Goal: Transaction & Acquisition: Purchase product/service

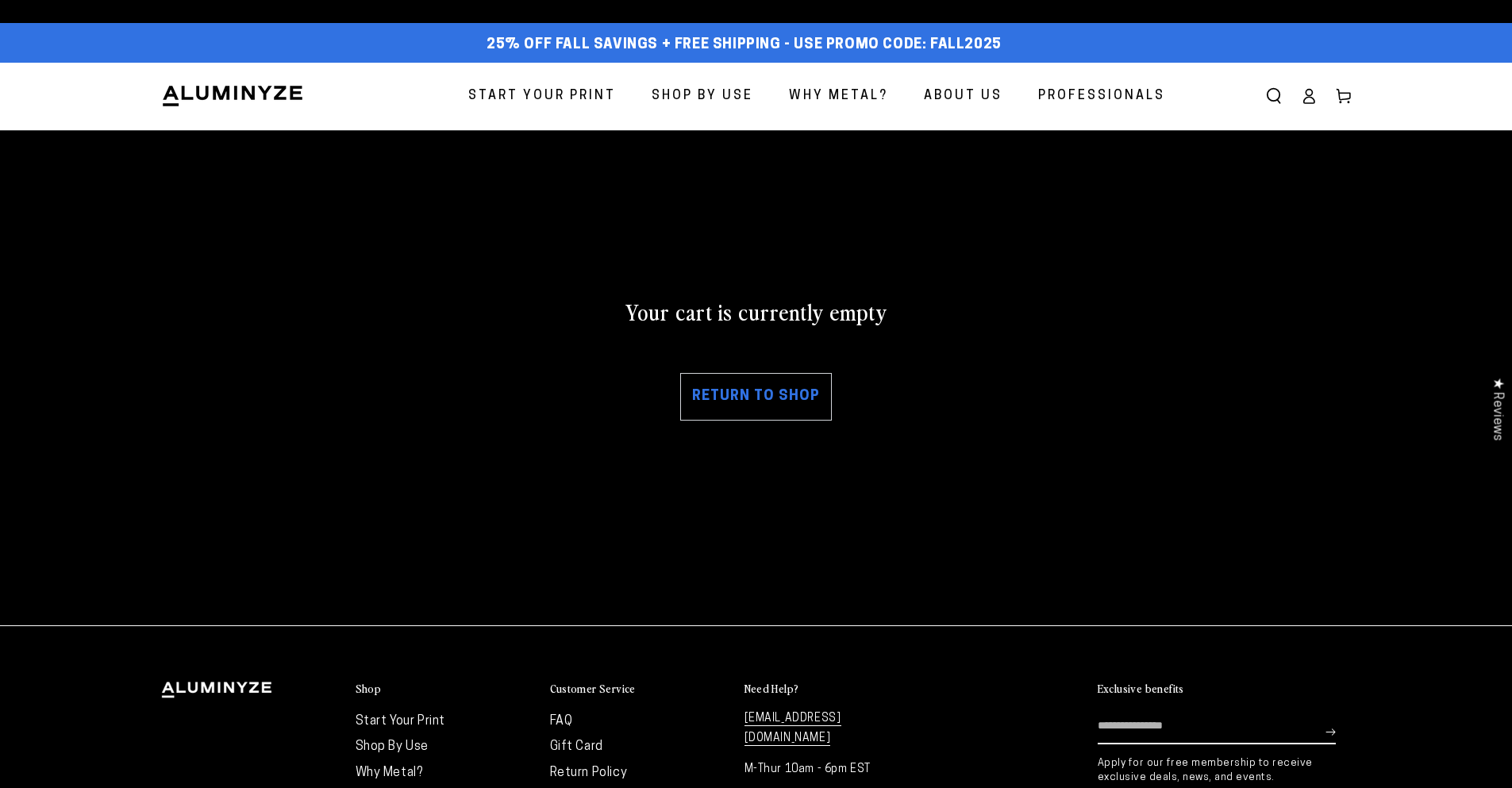
click at [603, 101] on span "Start Your Print" at bounding box center [542, 96] width 148 height 23
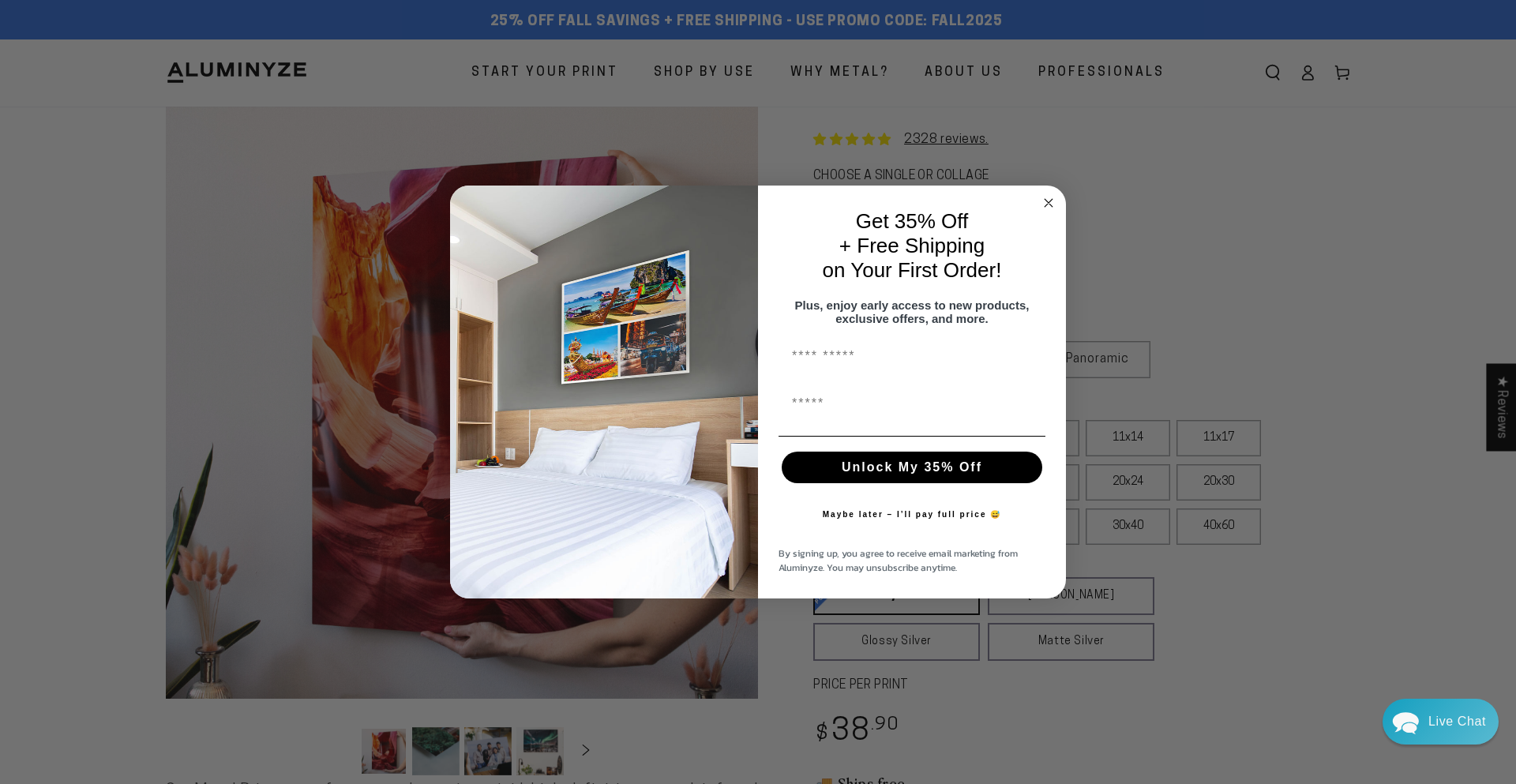
click at [1045, 194] on circle "Close dialog" at bounding box center [1049, 203] width 18 height 18
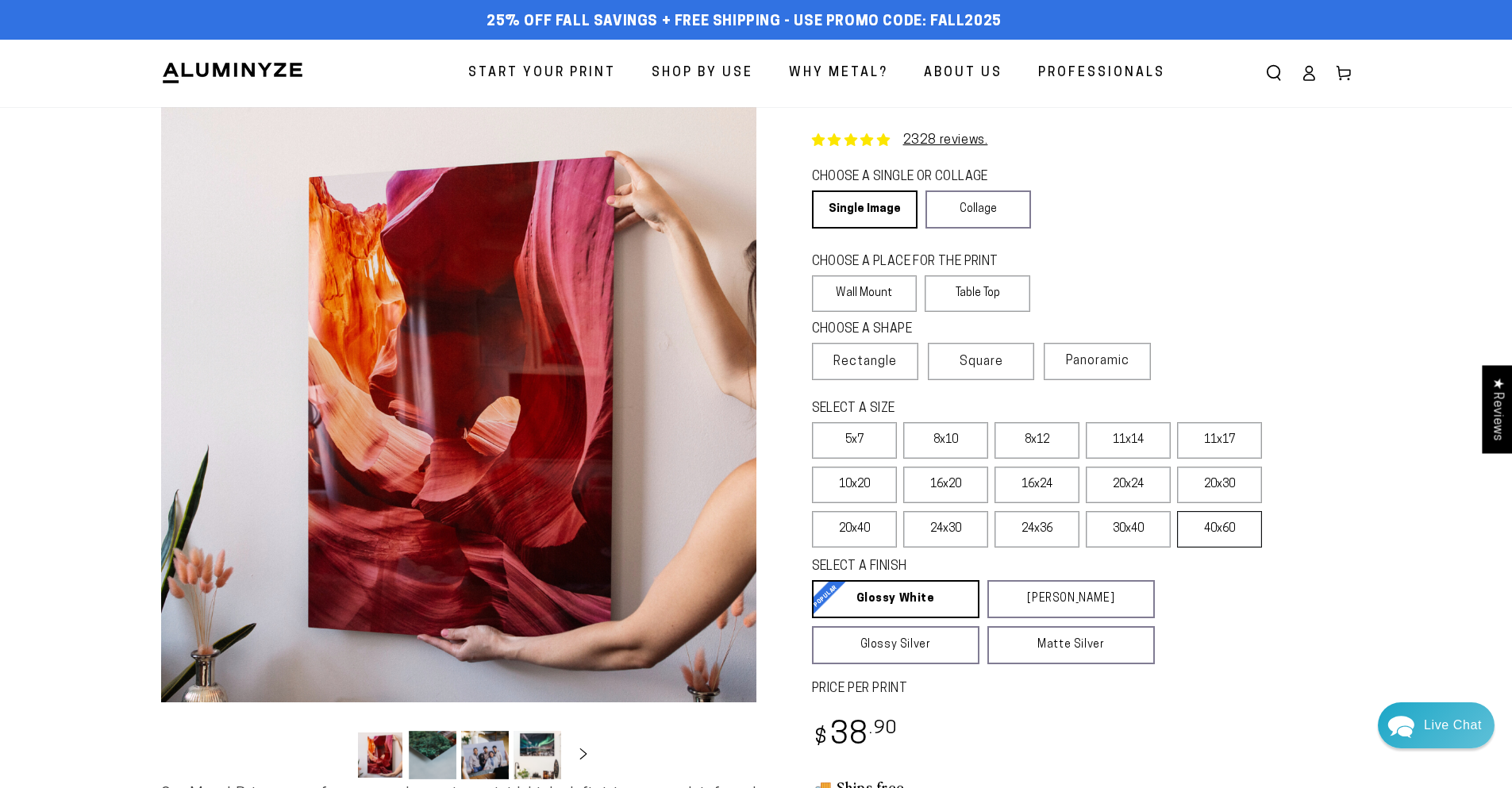
click at [1235, 543] on label "40x60" at bounding box center [1219, 529] width 85 height 36
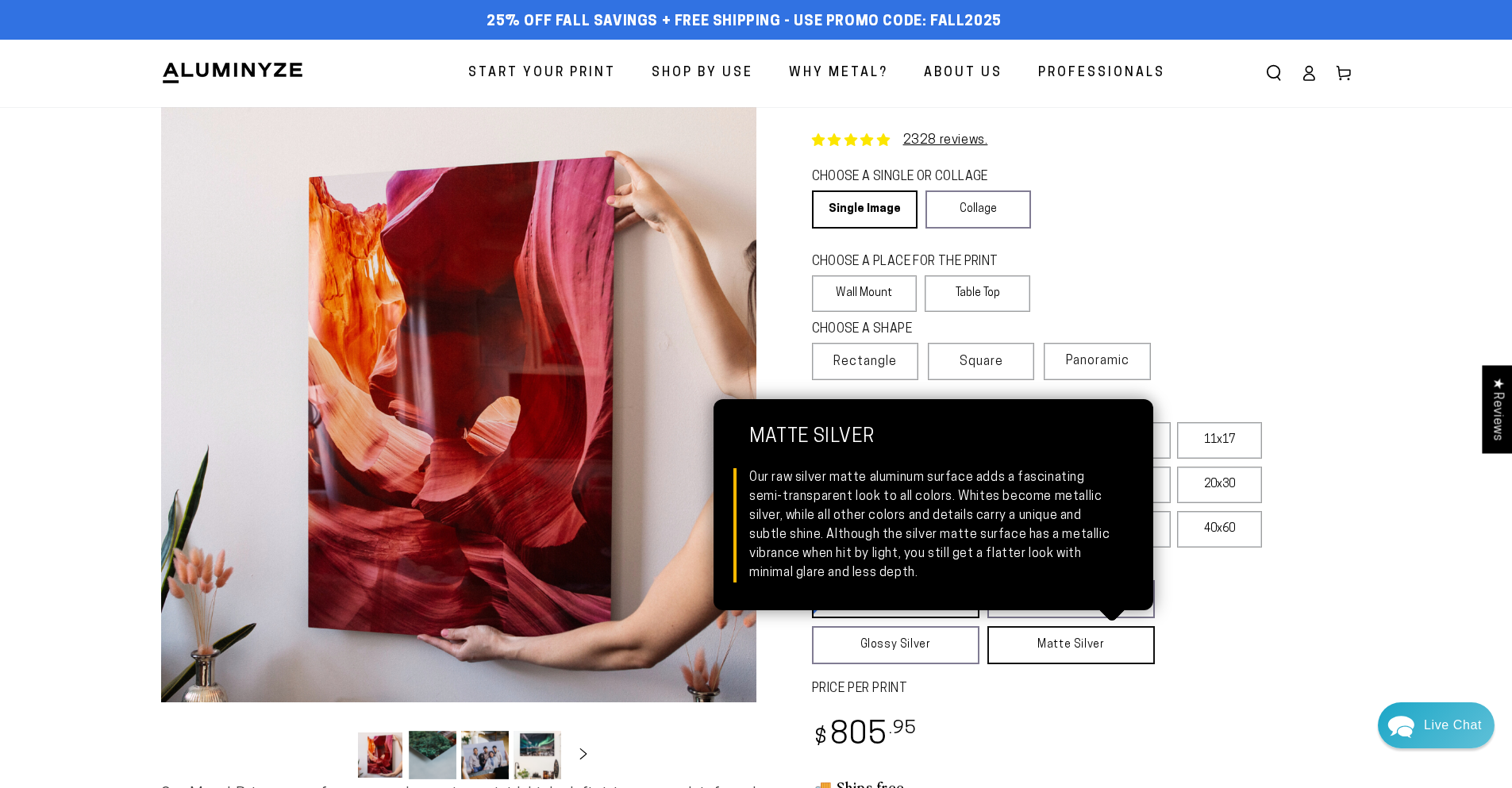
click at [1071, 653] on link "Matte Silver Matte Silver Our raw silver matte aluminum surface adds a fascinat…" at bounding box center [1071, 645] width 167 height 38
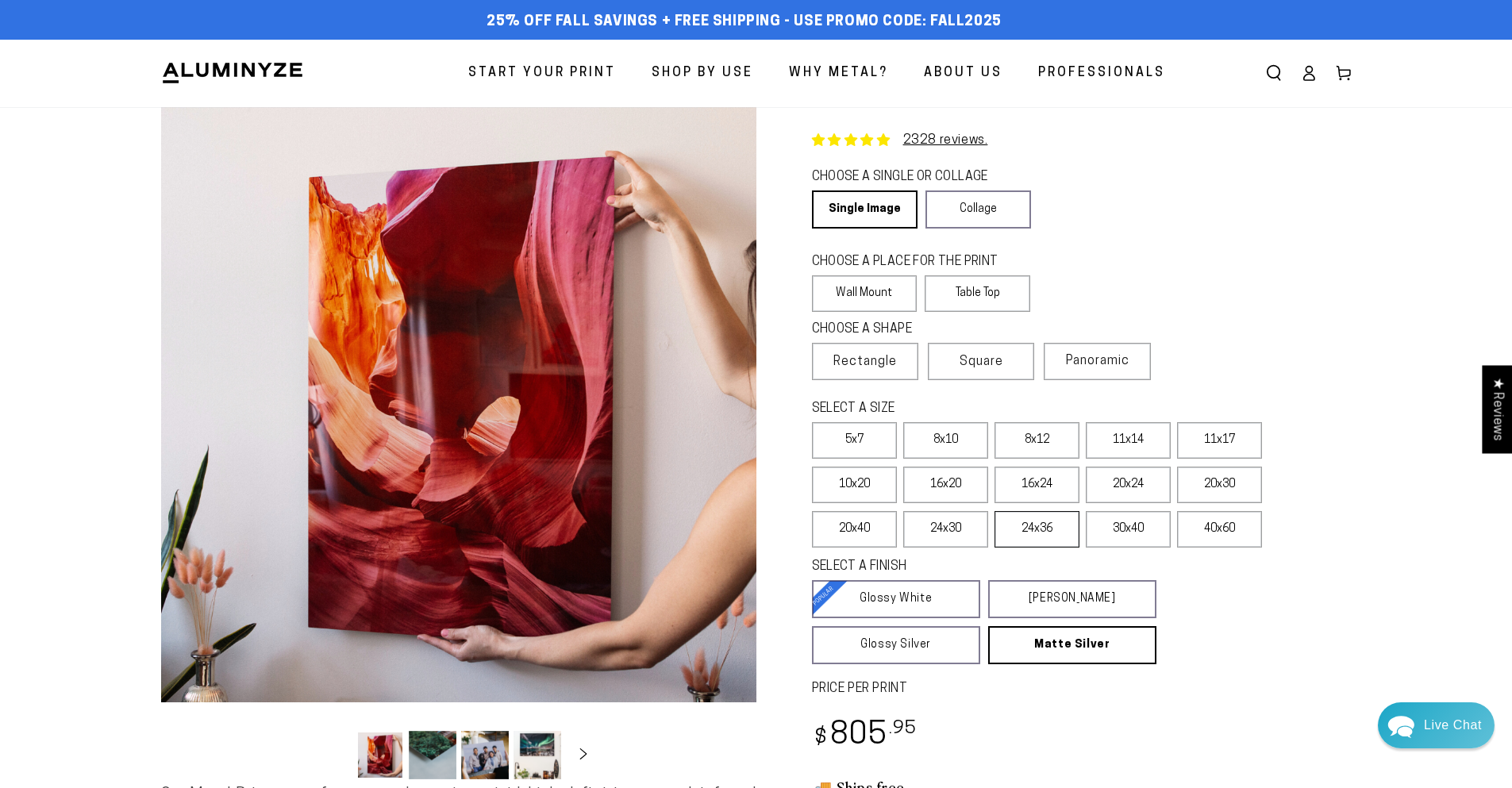
click at [1011, 534] on label "24x36" at bounding box center [1036, 529] width 85 height 36
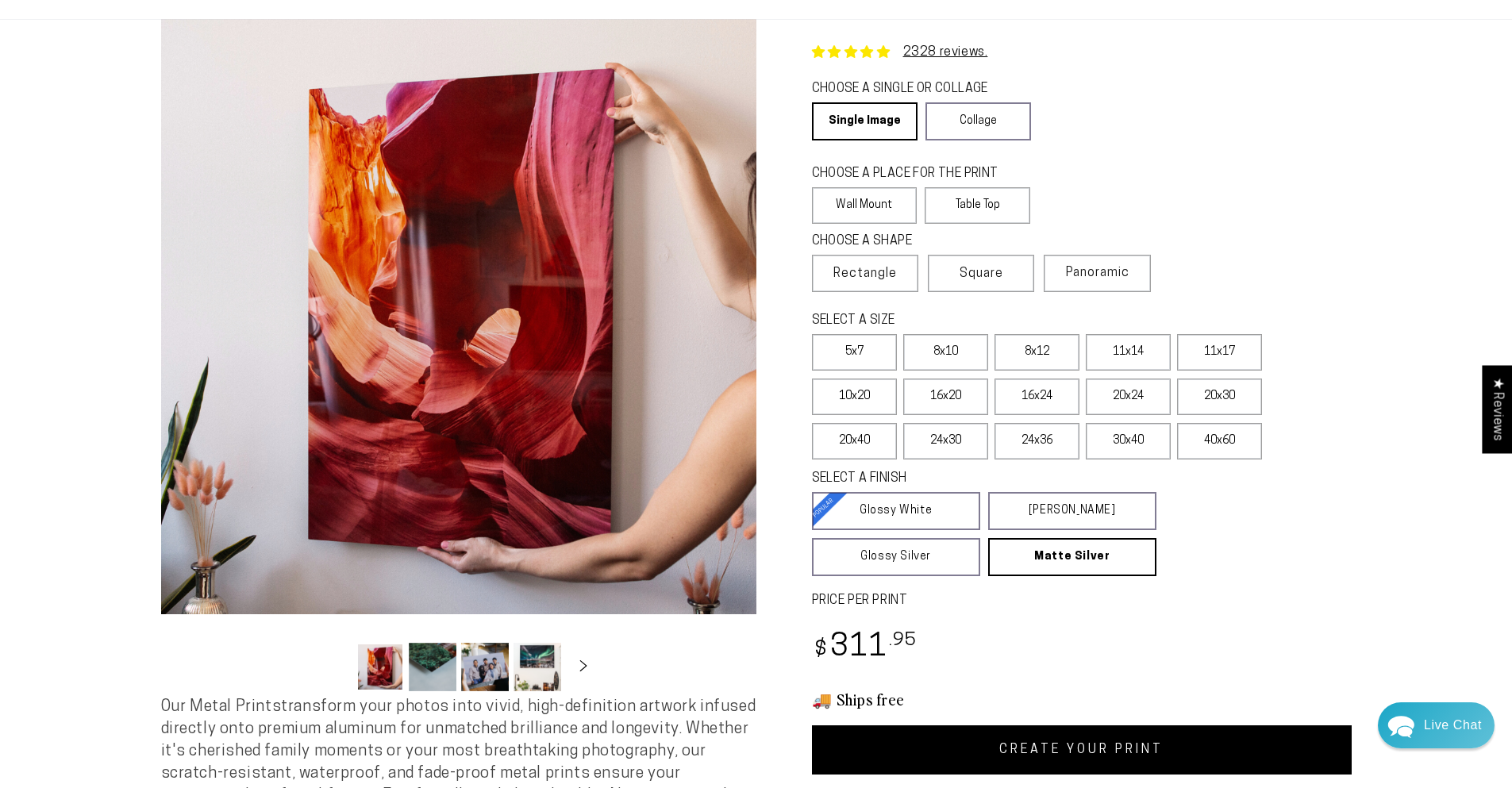
scroll to position [158, 0]
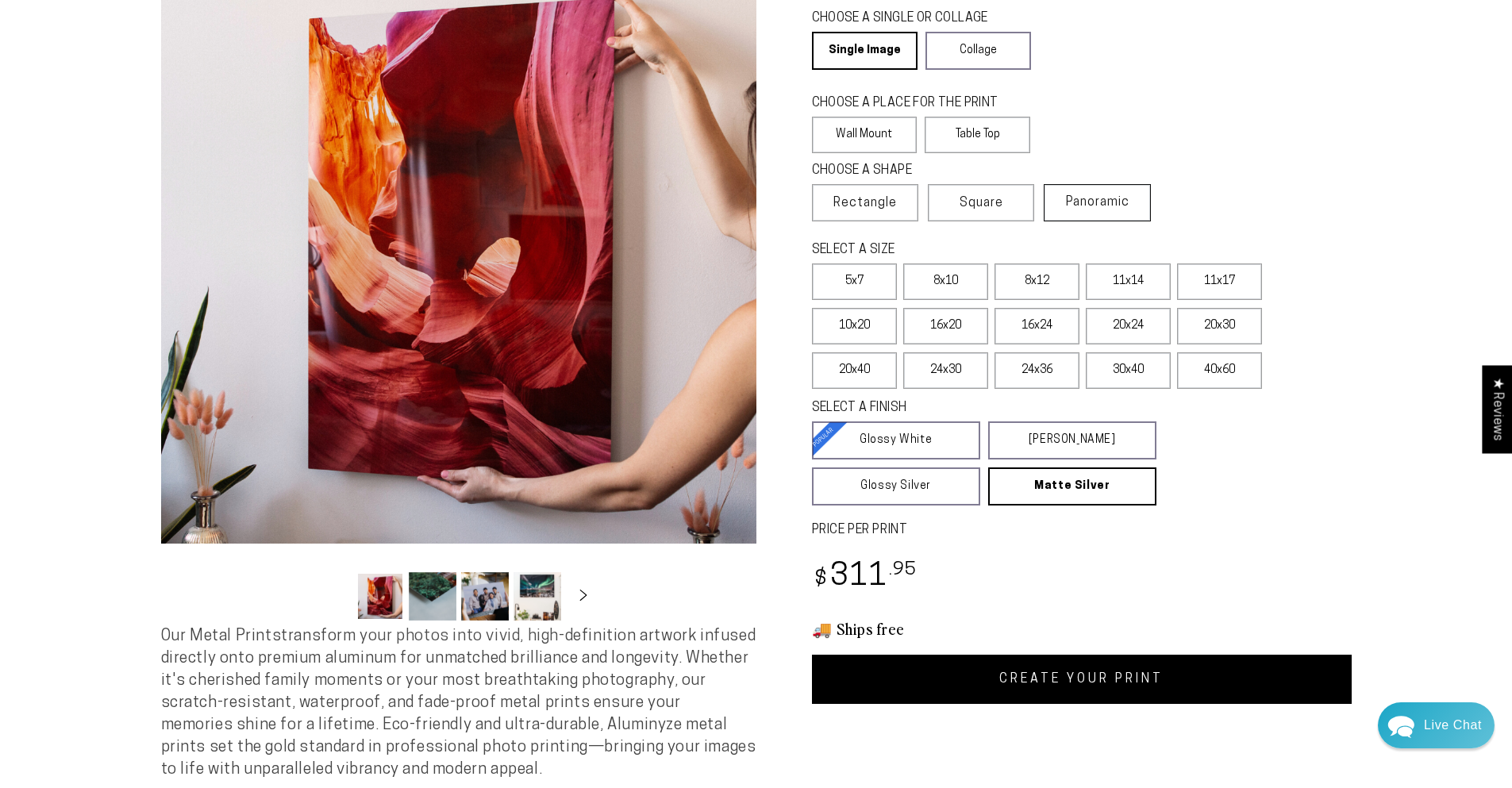
click at [1089, 208] on span "Panoramic" at bounding box center [1097, 202] width 63 height 12
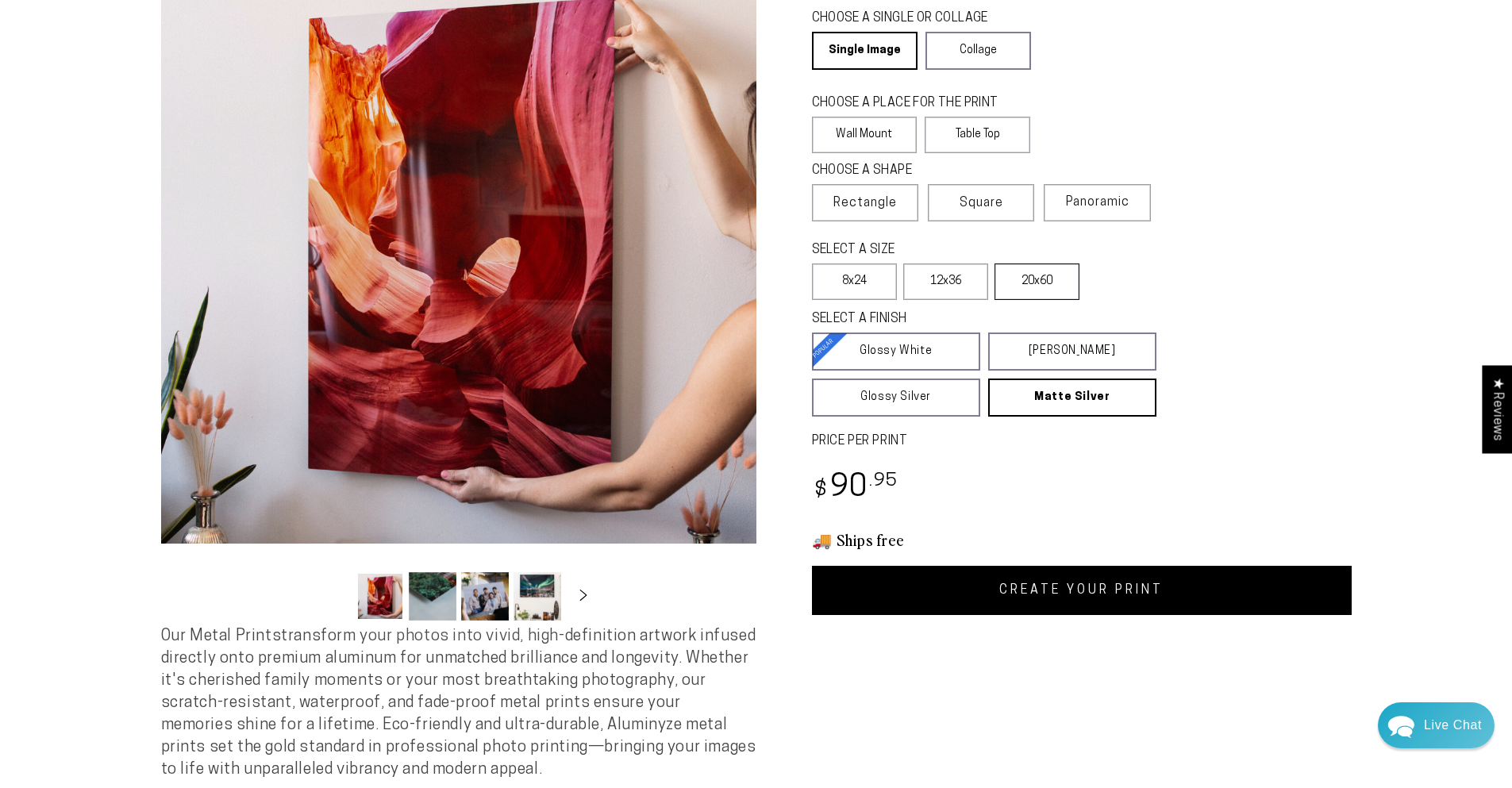
click at [1063, 292] on label "20x60" at bounding box center [1036, 282] width 85 height 36
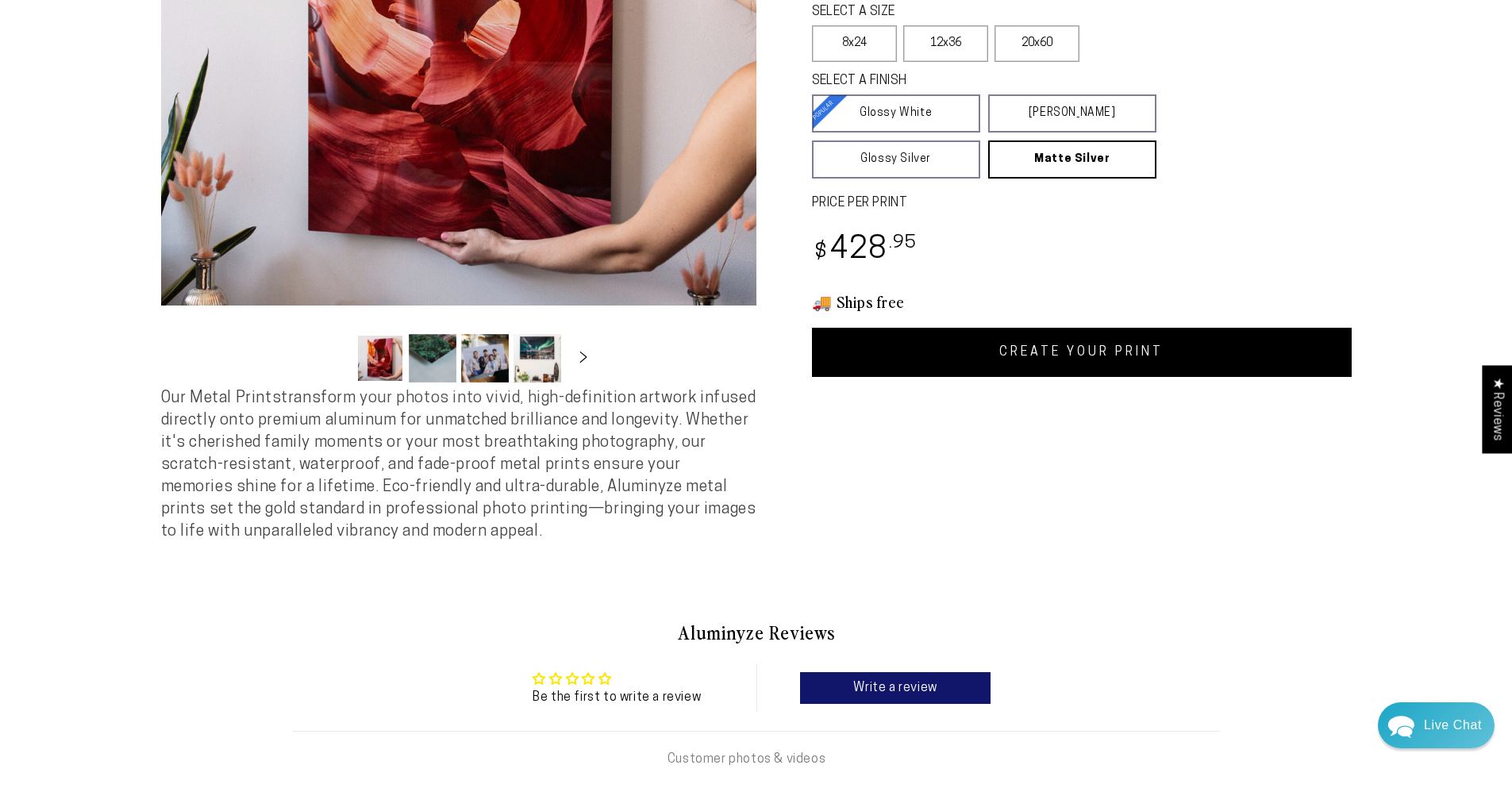
scroll to position [238, 0]
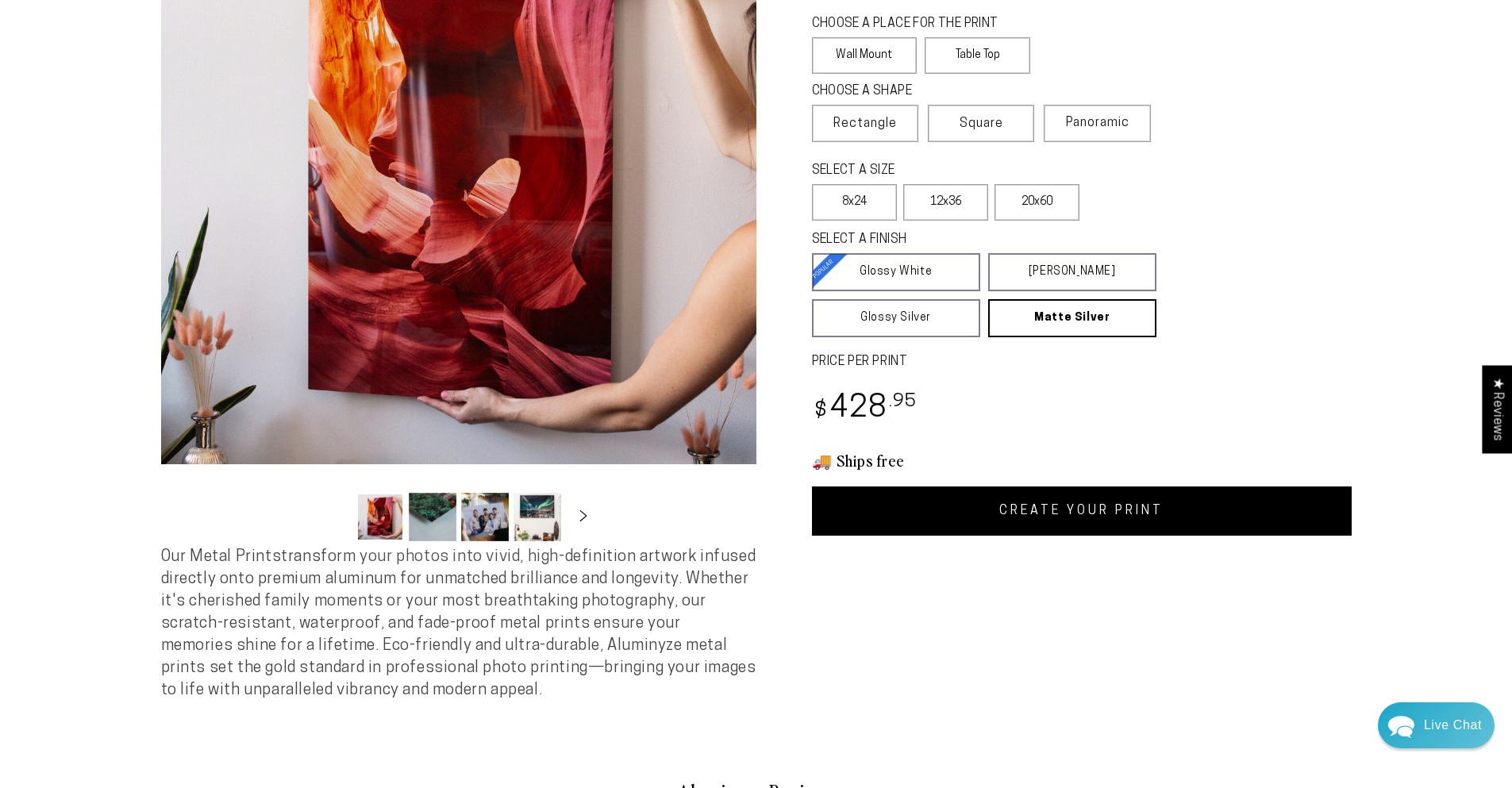
click at [1046, 506] on link "CREATE YOUR PRINT" at bounding box center [1081, 511] width 539 height 49
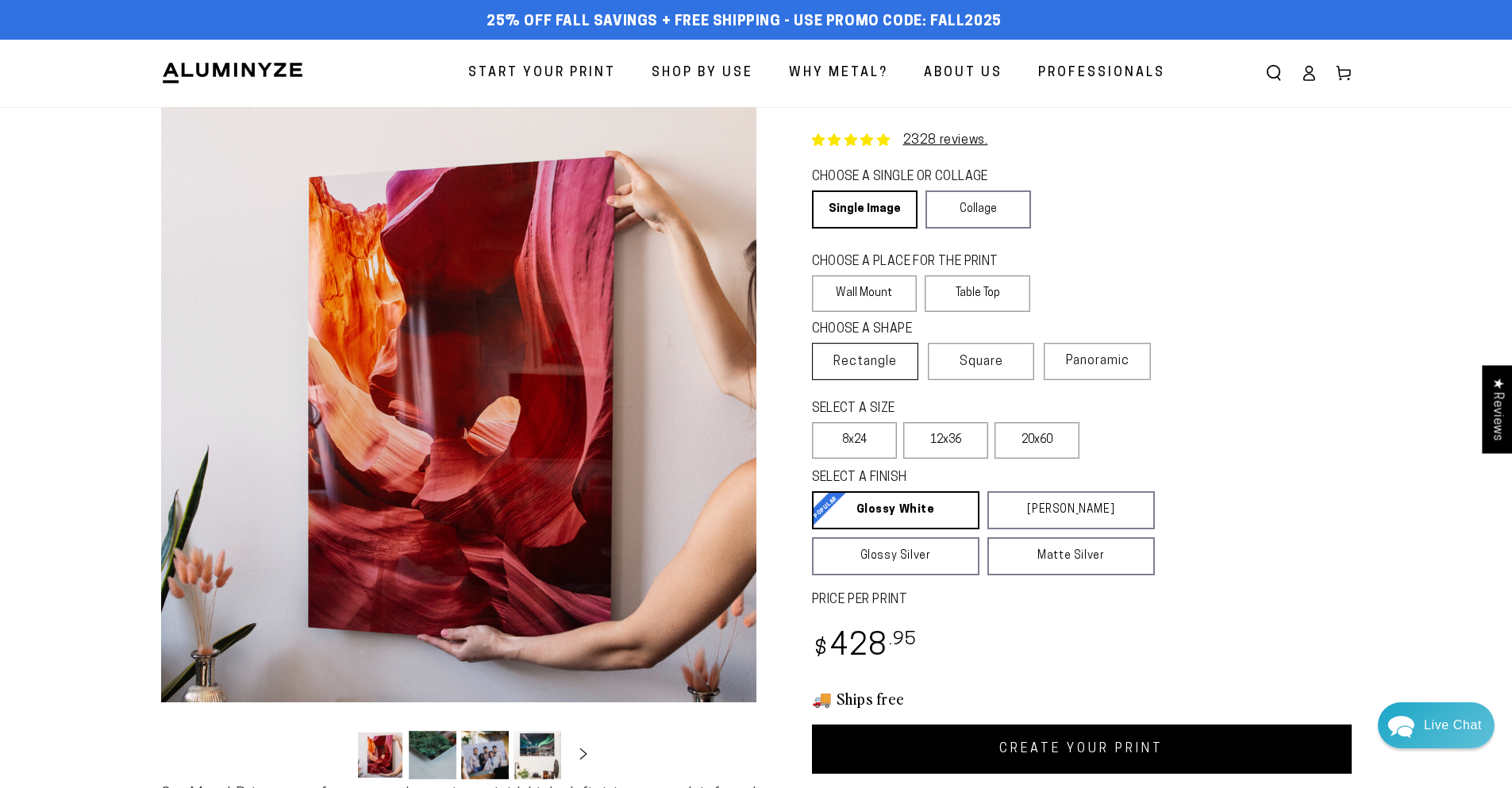
click at [864, 353] on span "Rectangle" at bounding box center [864, 361] width 63 height 19
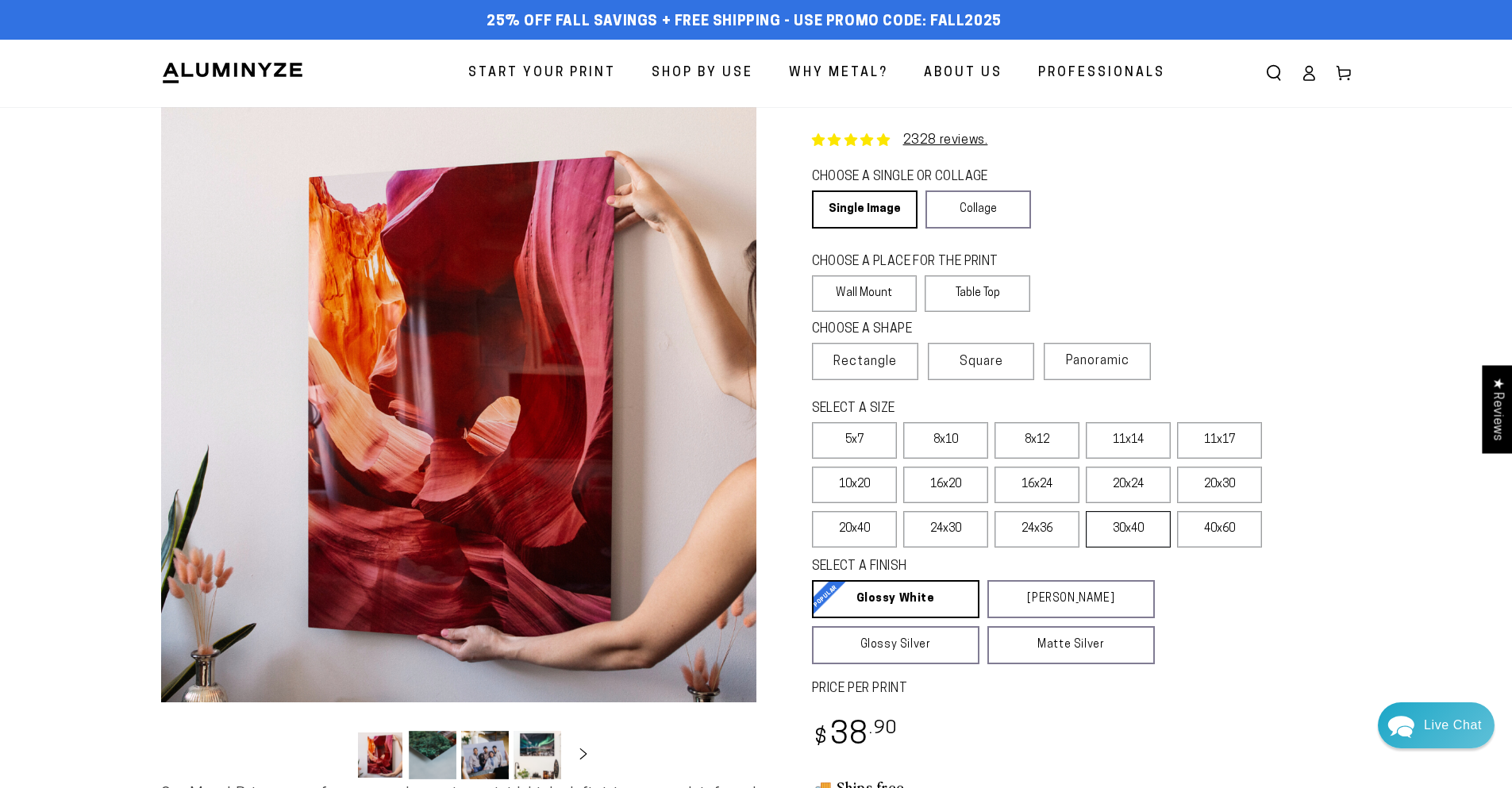
click at [1091, 534] on label "30x40" at bounding box center [1127, 529] width 85 height 36
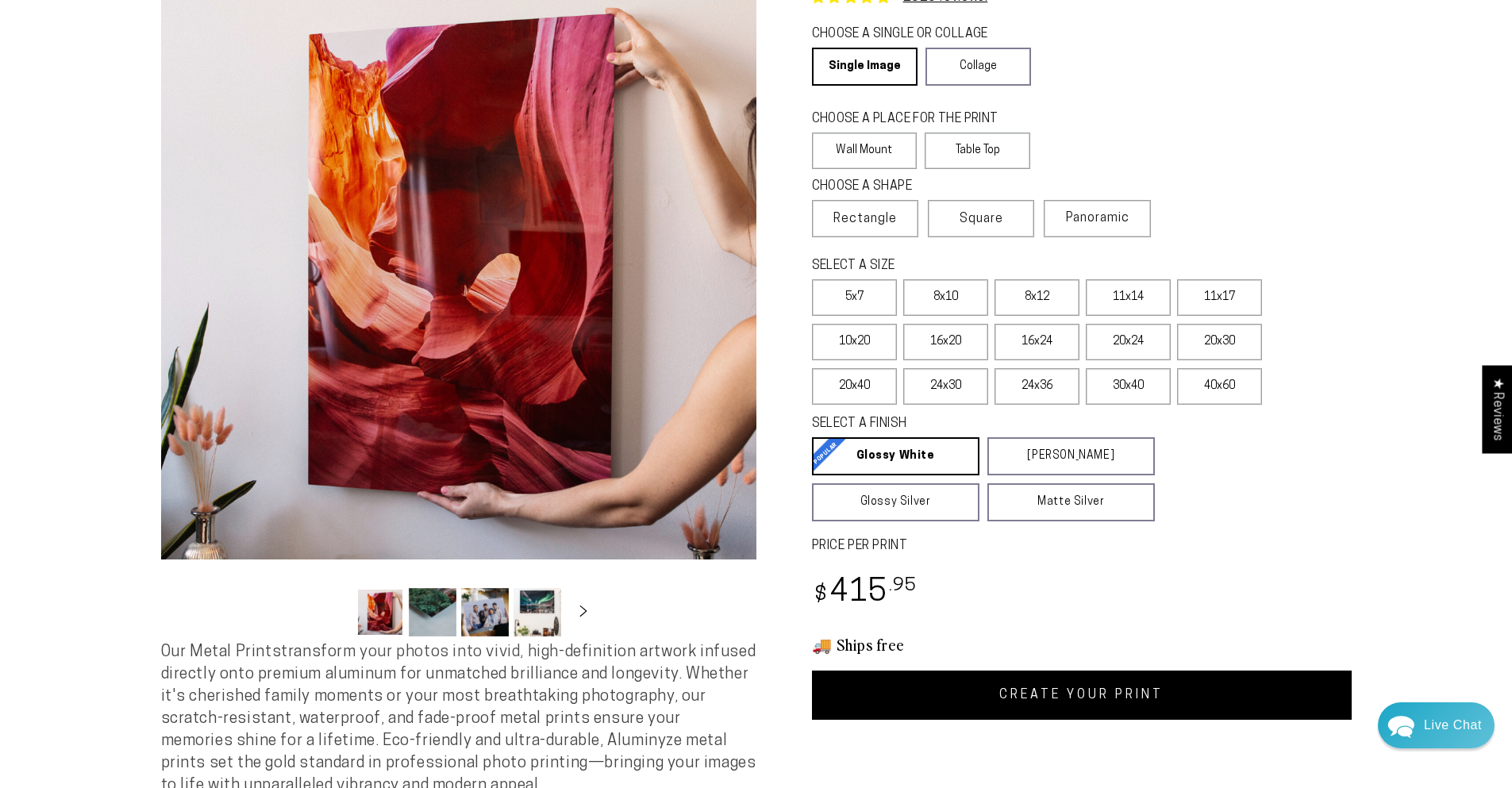
scroll to position [318, 0]
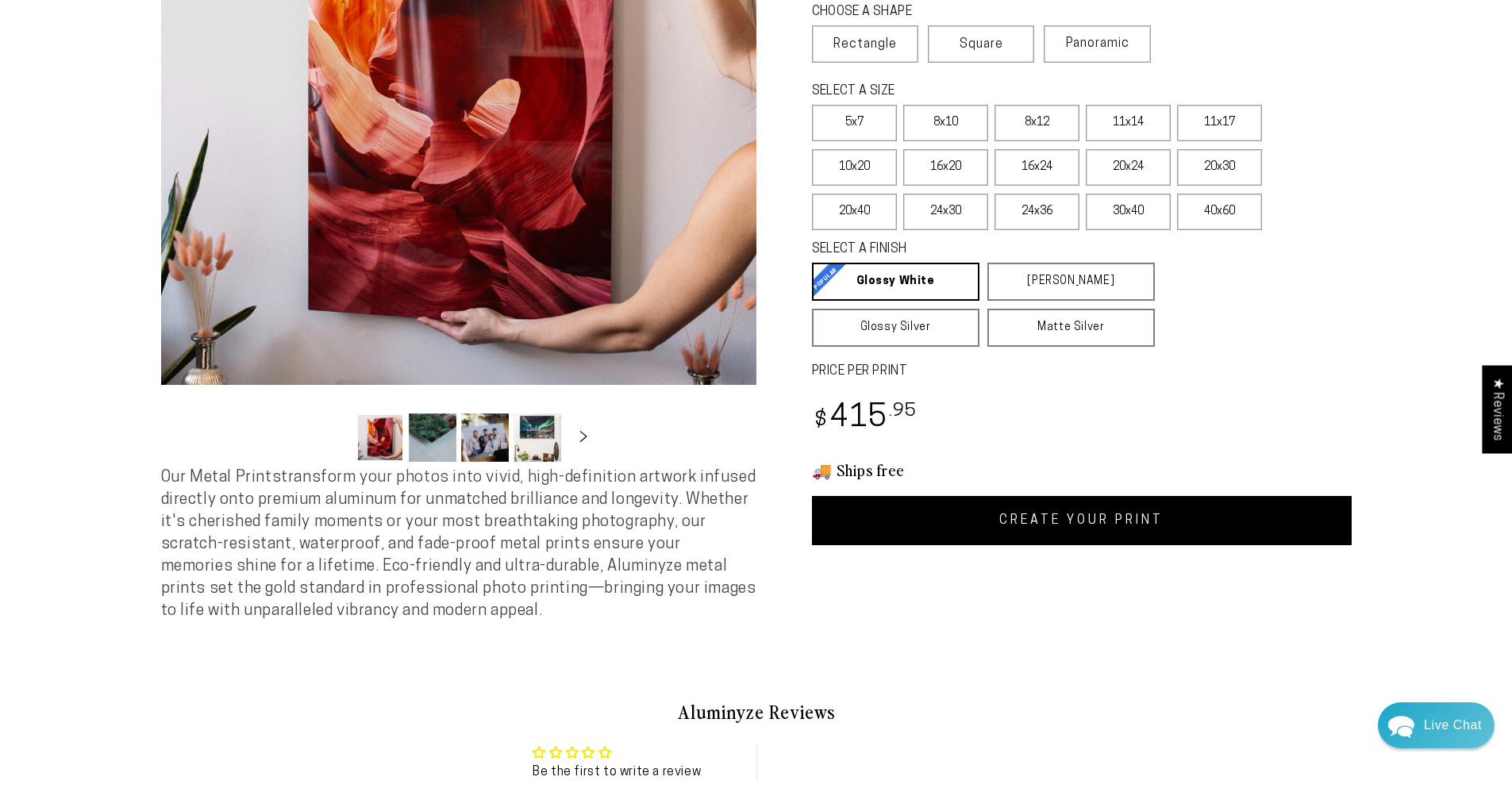
click at [1120, 507] on link "CREATE YOUR PRINT" at bounding box center [1081, 520] width 539 height 49
